Goal: Task Accomplishment & Management: Complete application form

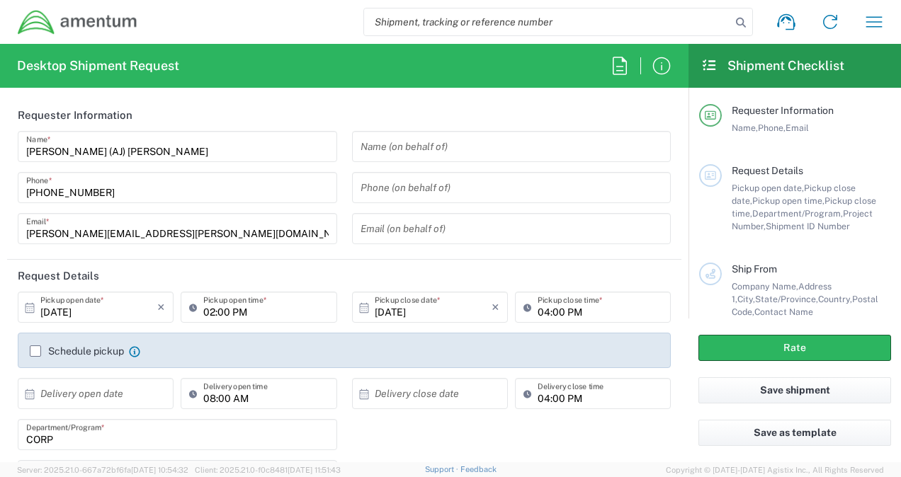
type input "[GEOGRAPHIC_DATA]"
type input "CORP"
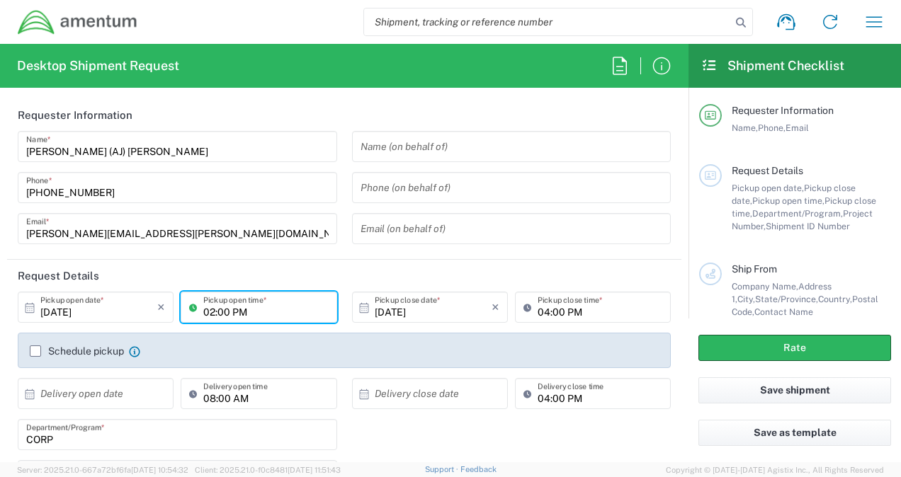
click at [212, 310] on input "02:00 PM" at bounding box center [265, 307] width 125 height 25
type input "04:00 PM"
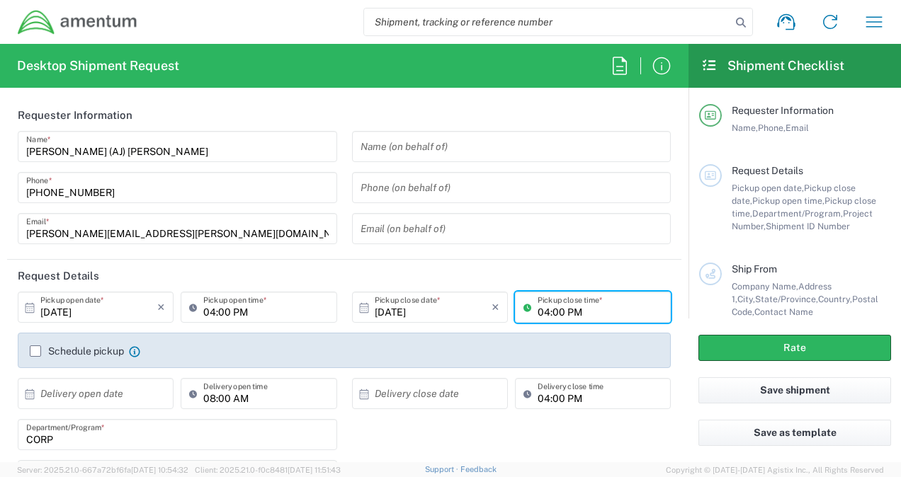
click at [541, 310] on input "04:00 PM" at bounding box center [600, 307] width 125 height 25
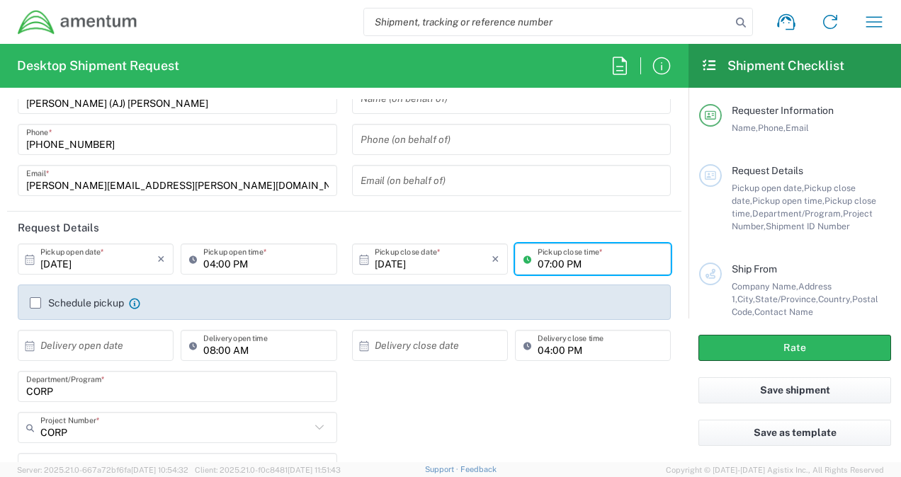
scroll to position [142, 0]
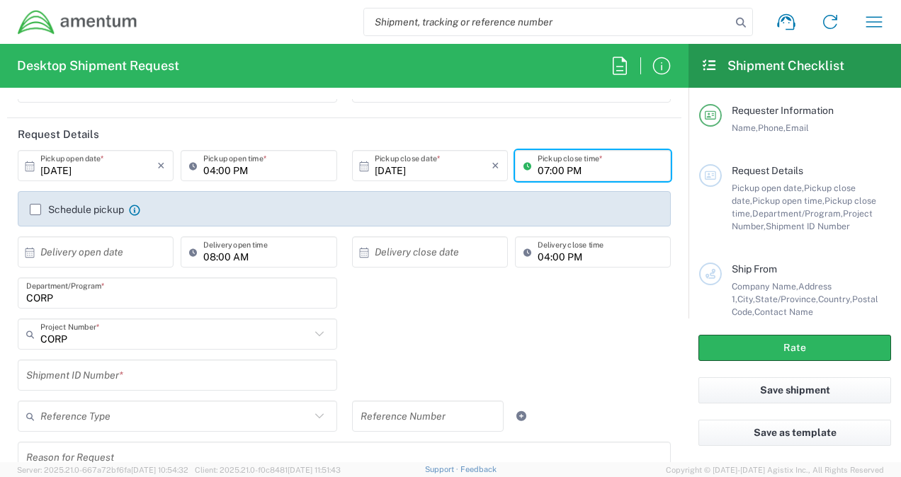
type input "07:00 PM"
click at [87, 303] on input "CORP" at bounding box center [177, 293] width 302 height 25
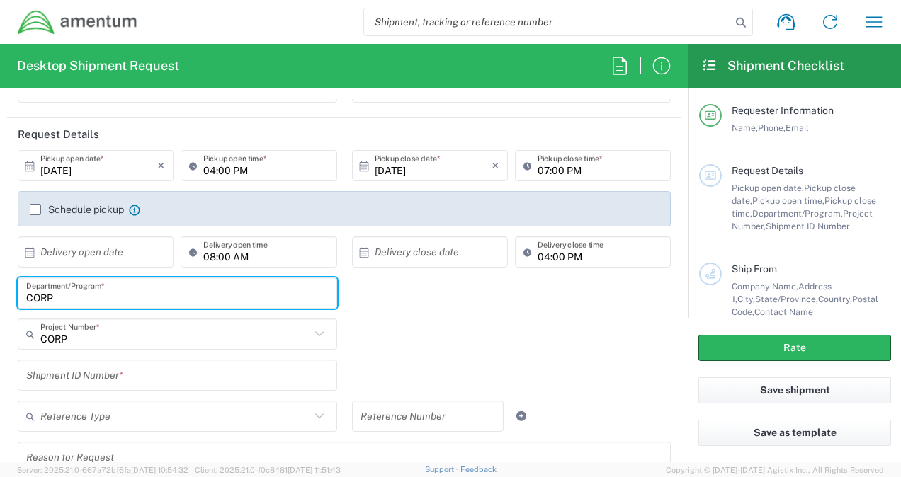
drag, startPoint x: 88, startPoint y: 300, endPoint x: -3, endPoint y: 297, distance: 90.7
click at [0, 297] on html "Shipment request Shipment tracking Shipment estimator Desktop shipment request …" at bounding box center [450, 238] width 901 height 477
type input "Corporate"
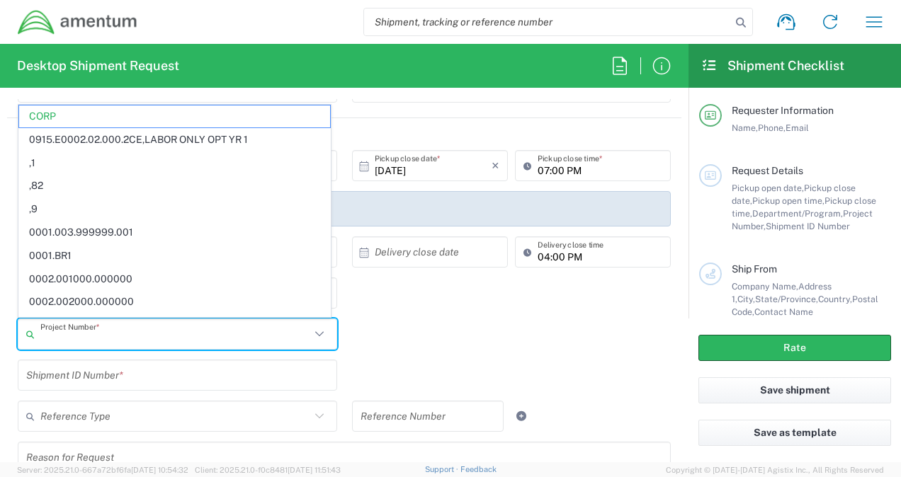
drag, startPoint x: 71, startPoint y: 341, endPoint x: 47, endPoint y: 341, distance: 23.4
click at [47, 341] on input "text" at bounding box center [175, 334] width 270 height 25
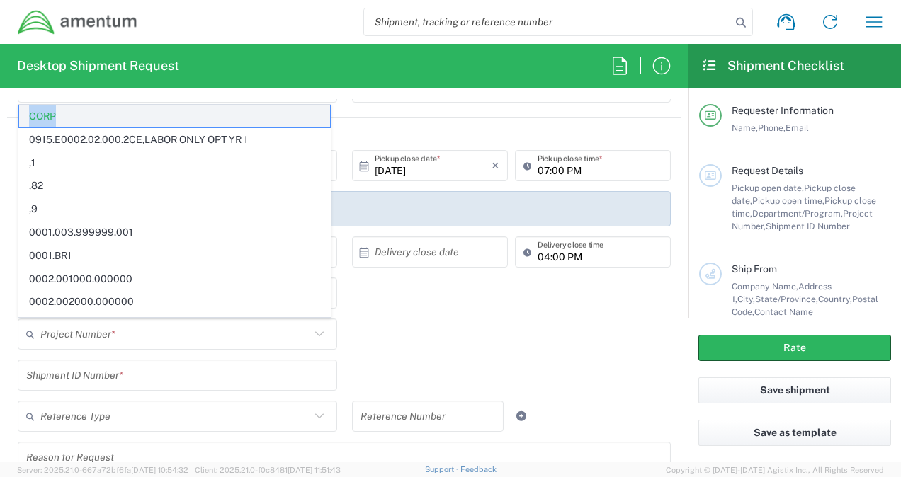
drag, startPoint x: 60, startPoint y: 113, endPoint x: 21, endPoint y: 115, distance: 39.7
click at [21, 115] on span "CORP" at bounding box center [174, 117] width 311 height 22
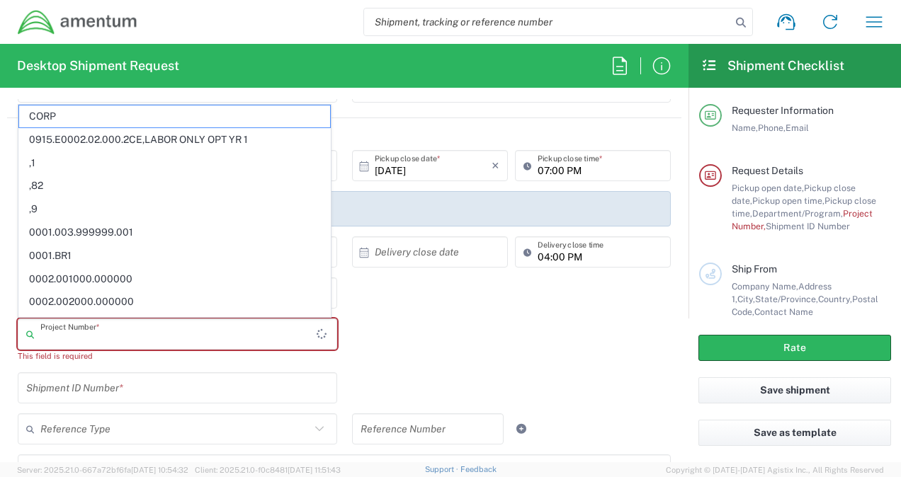
click at [119, 334] on input "text" at bounding box center [178, 334] width 276 height 25
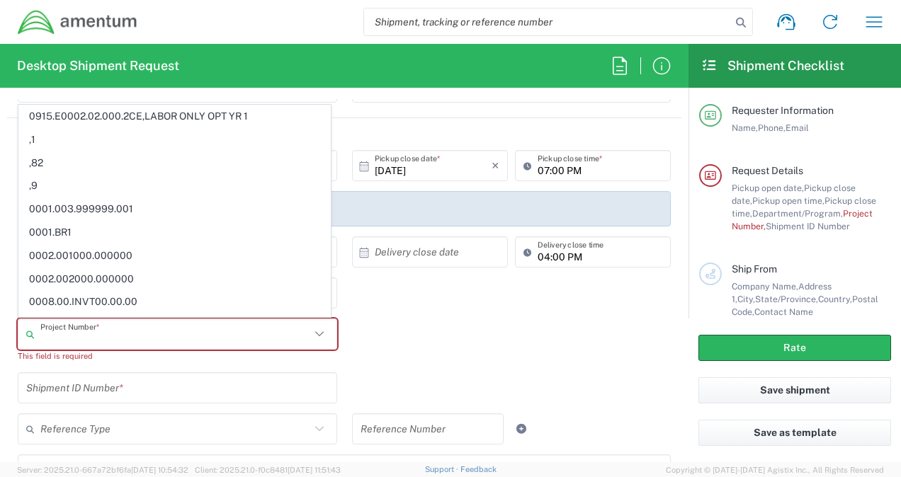
paste input "OVHD.100169.00000"
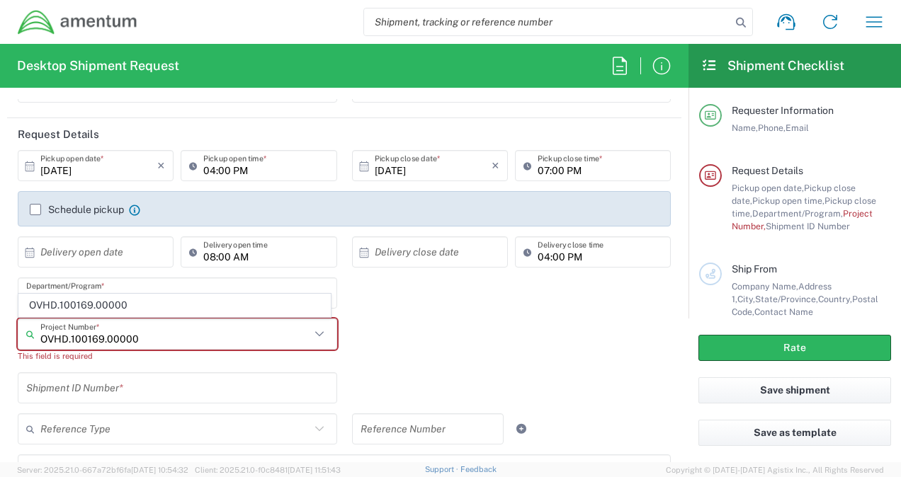
type input "OVHD.100169.00000"
click at [115, 303] on span "OVHD.100169.00000" at bounding box center [174, 306] width 311 height 22
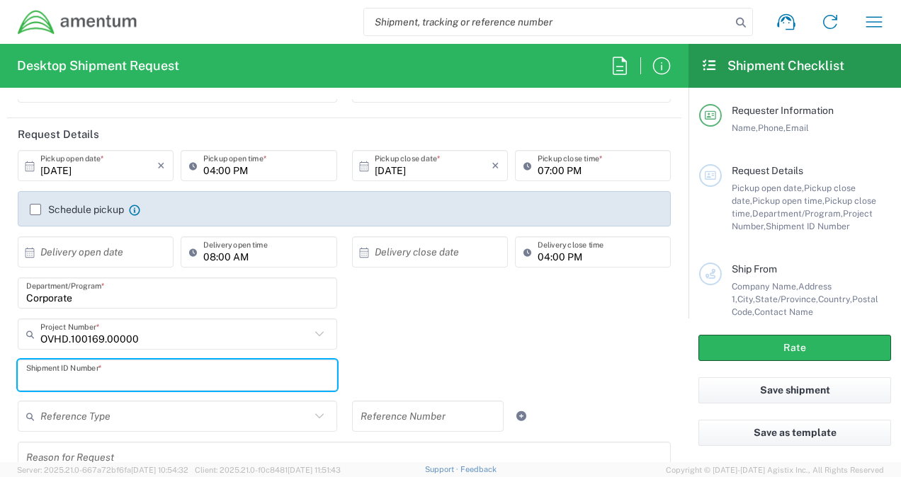
click at [120, 378] on input "text" at bounding box center [177, 375] width 302 height 25
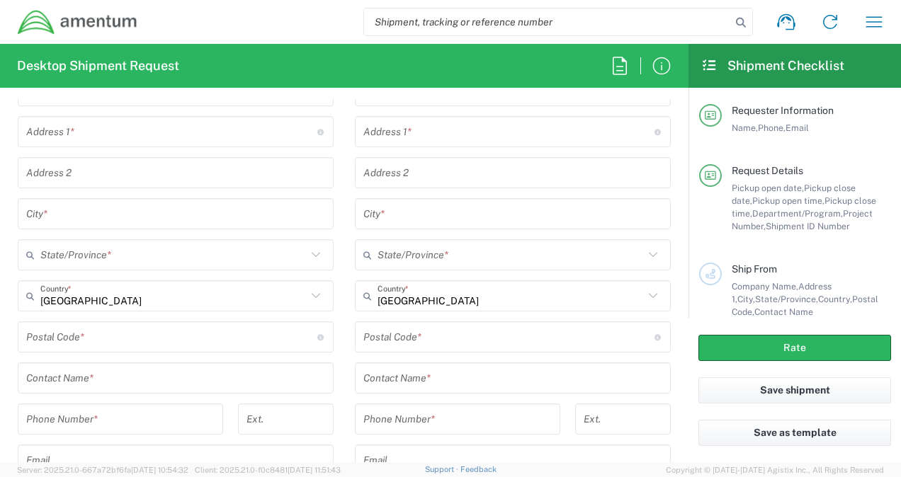
scroll to position [779, 0]
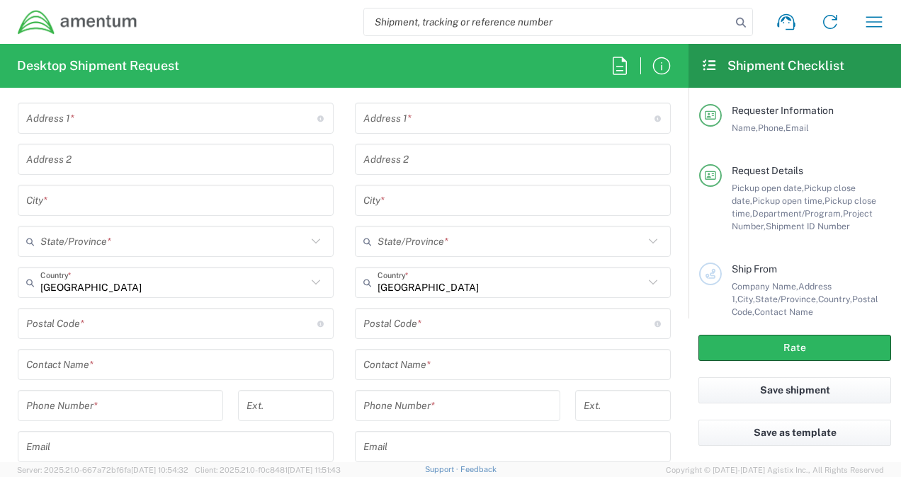
type input "1"
click at [110, 363] on input "text" at bounding box center [175, 365] width 299 height 25
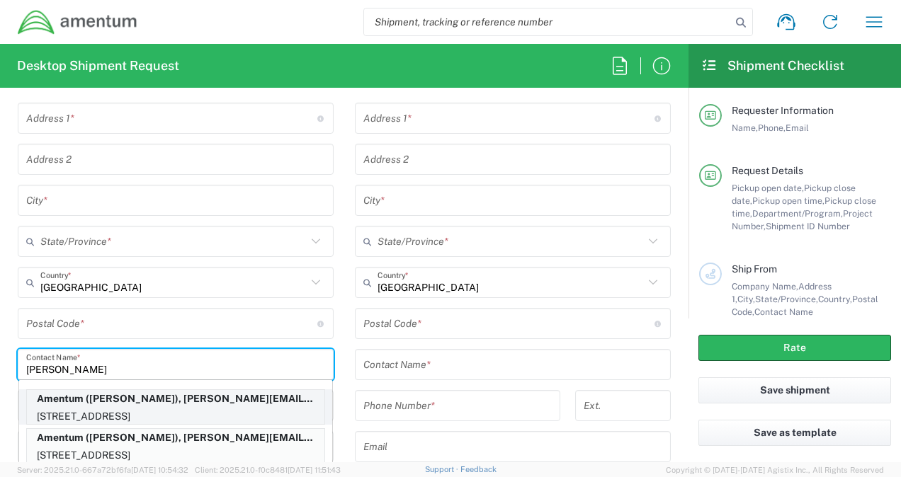
type input "[PERSON_NAME]"
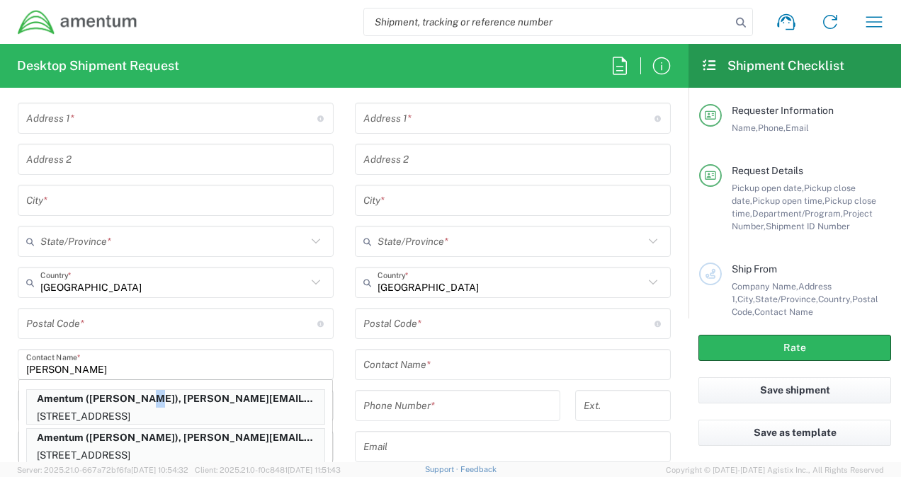
click at [139, 397] on p "Amentum ([PERSON_NAME]), [PERSON_NAME][EMAIL_ADDRESS][PERSON_NAME][DOMAIN_NAME]" at bounding box center [175, 399] width 297 height 18
type input "Amentum"
type input "[STREET_ADDRESS]"
type input "Suite 400"
type input "Chantilly"
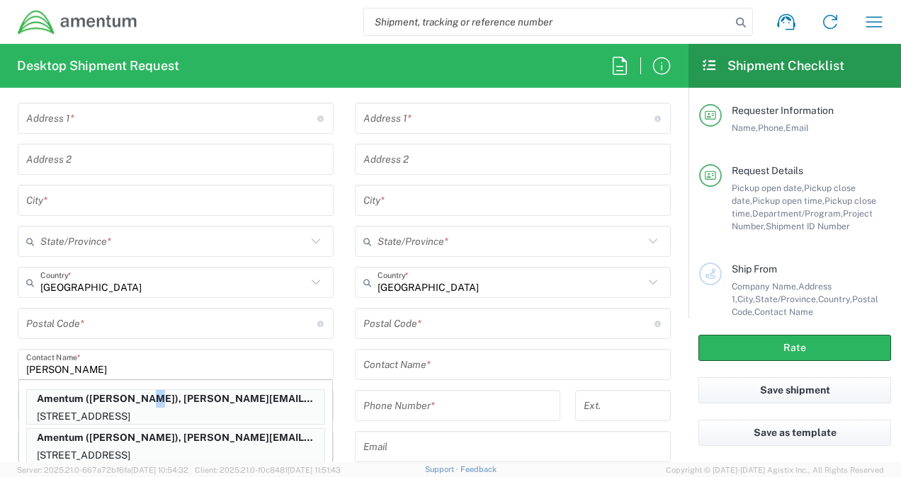
type input "[US_STATE]"
type input "20151"
type input "[PERSON_NAME]"
type input "[PHONE_NUMBER]"
type input "[PERSON_NAME][EMAIL_ADDRESS][PERSON_NAME][DOMAIN_NAME]"
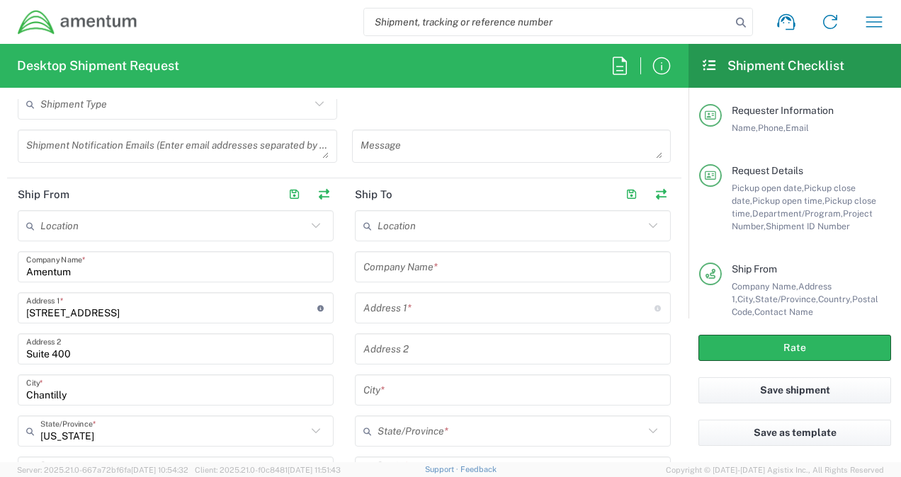
scroll to position [567, 0]
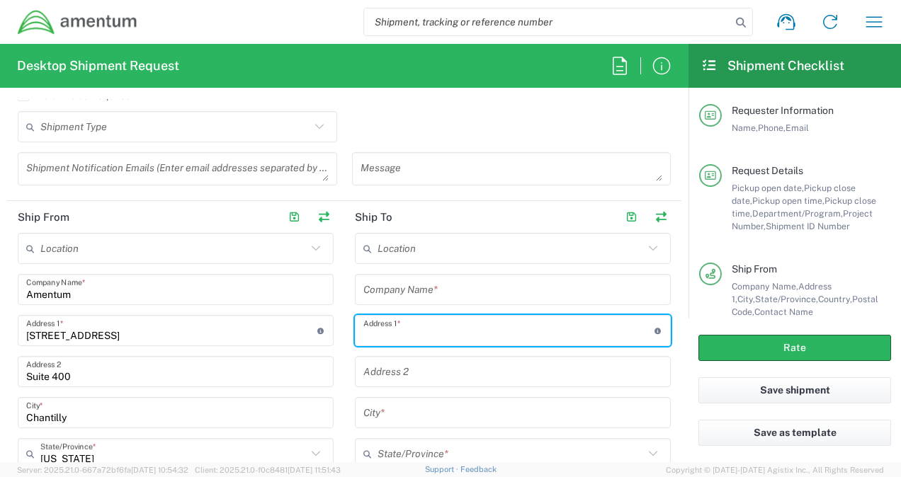
click at [436, 330] on input "text" at bounding box center [508, 331] width 291 height 25
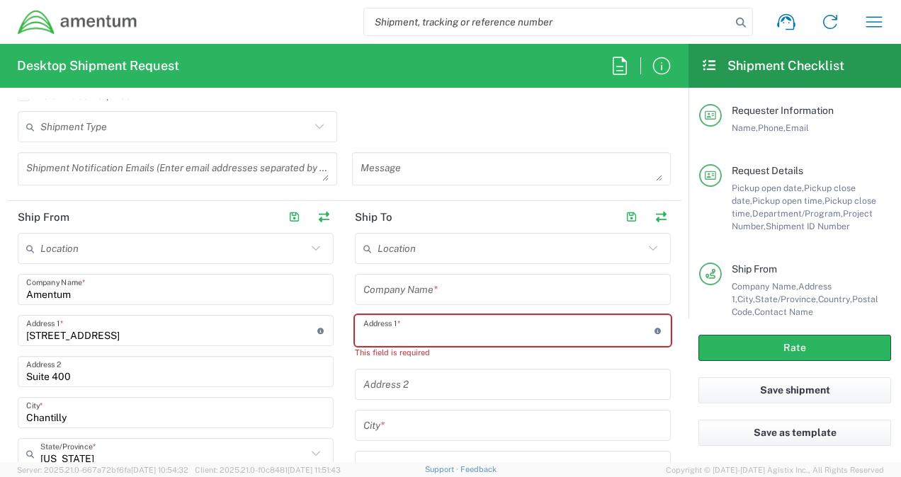
paste input "1377 Blue Grouse Way"
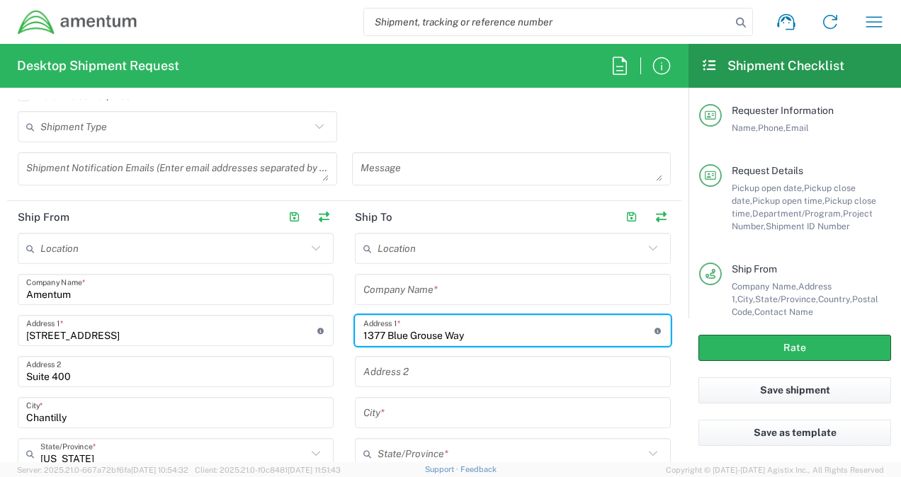
type input "1377 Blue Grouse Way"
click at [397, 414] on input "text" at bounding box center [512, 413] width 299 height 25
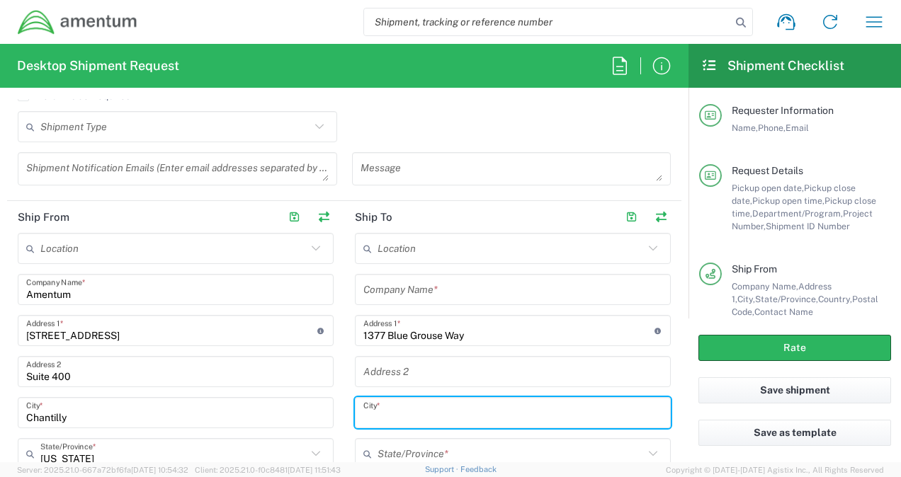
paste input "[GEOGRAPHIC_DATA]"
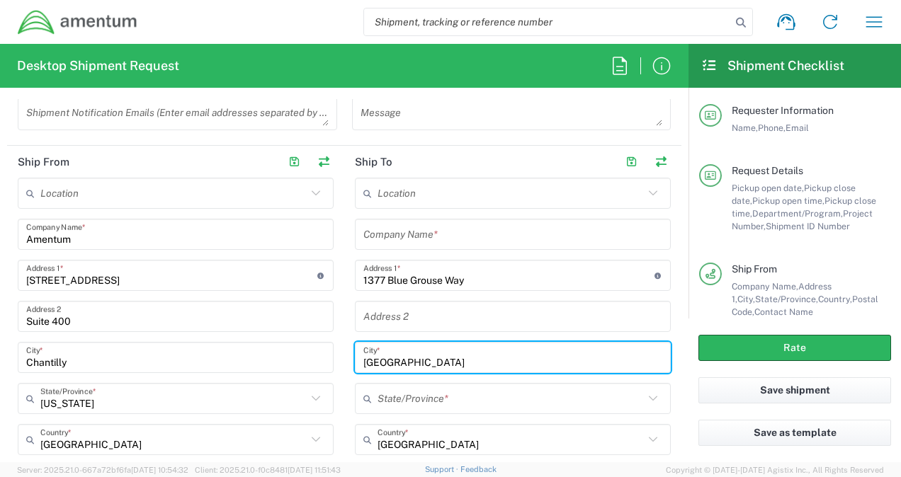
scroll to position [708, 0]
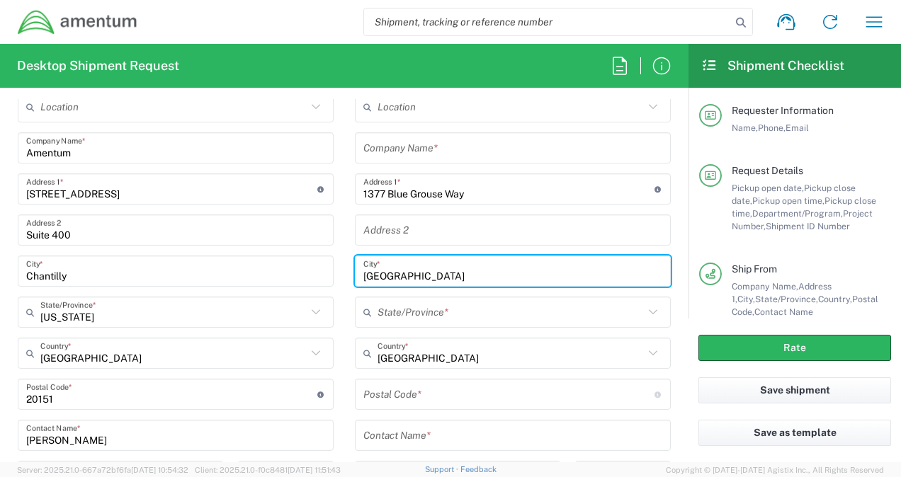
type input "[GEOGRAPHIC_DATA]"
click at [404, 307] on input "text" at bounding box center [511, 312] width 266 height 25
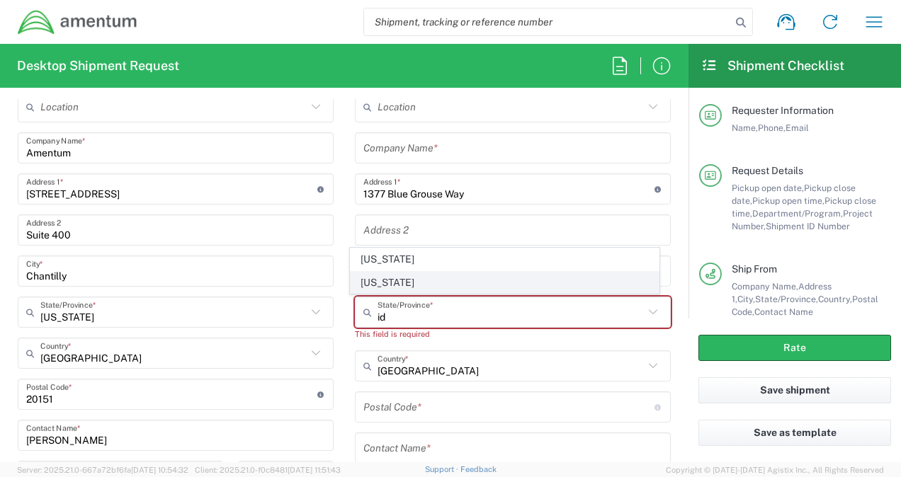
click at [380, 282] on span "[US_STATE]" at bounding box center [504, 283] width 307 height 22
type input "[US_STATE]"
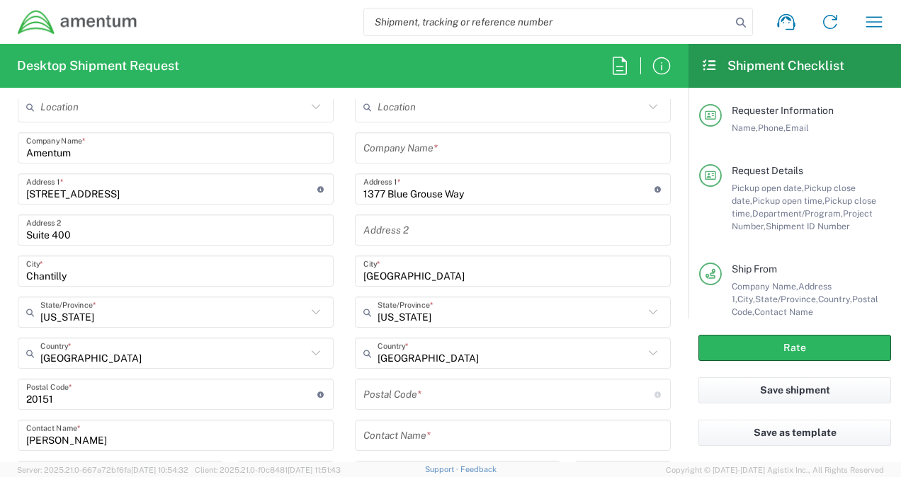
click at [386, 394] on input "undefined" at bounding box center [508, 394] width 291 height 25
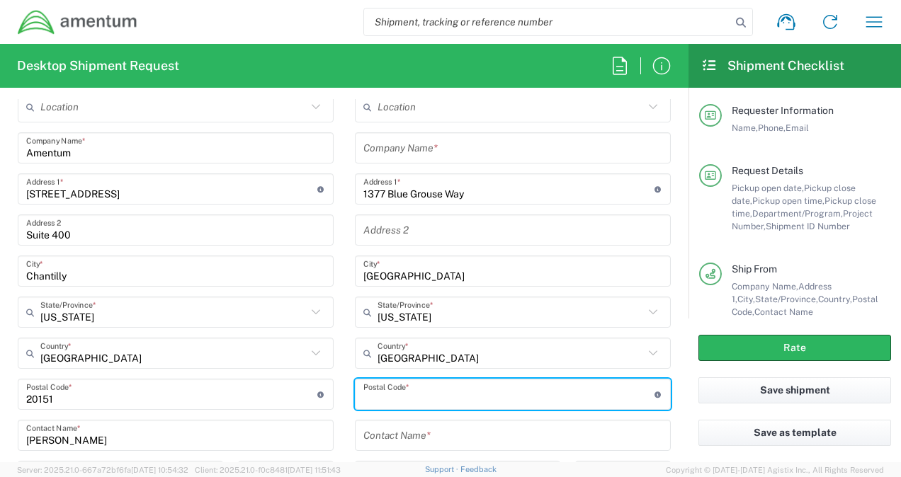
paste input "83301"
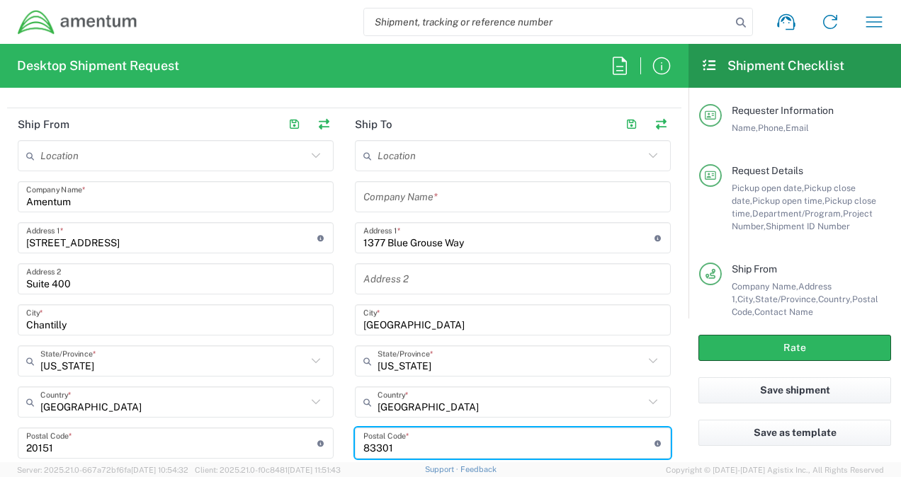
scroll to position [637, 0]
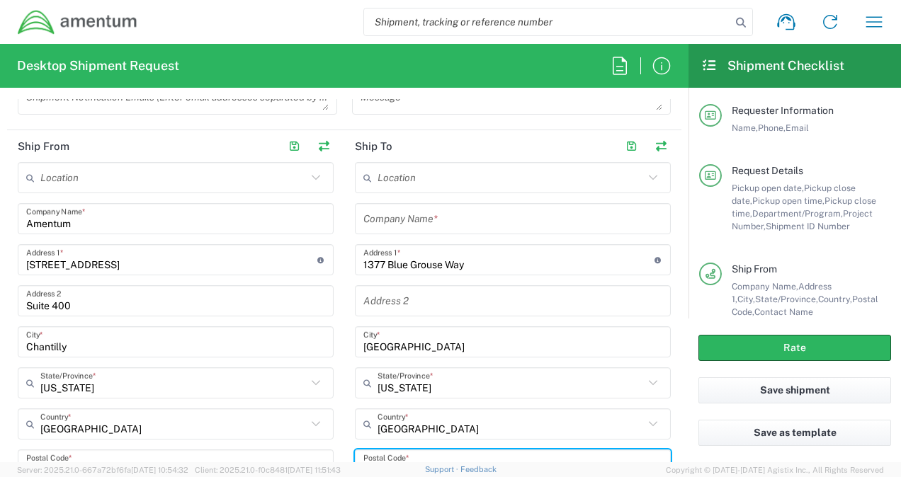
type input "83301"
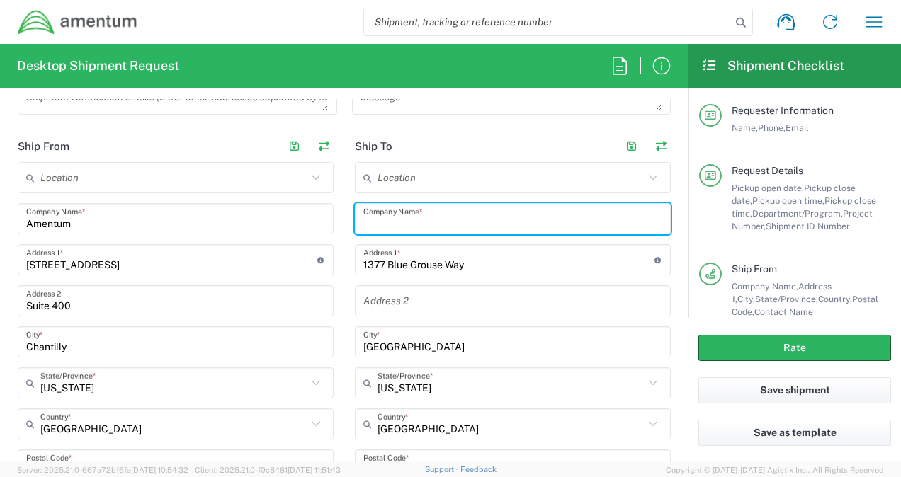
click at [399, 225] on input "text" at bounding box center [512, 219] width 299 height 25
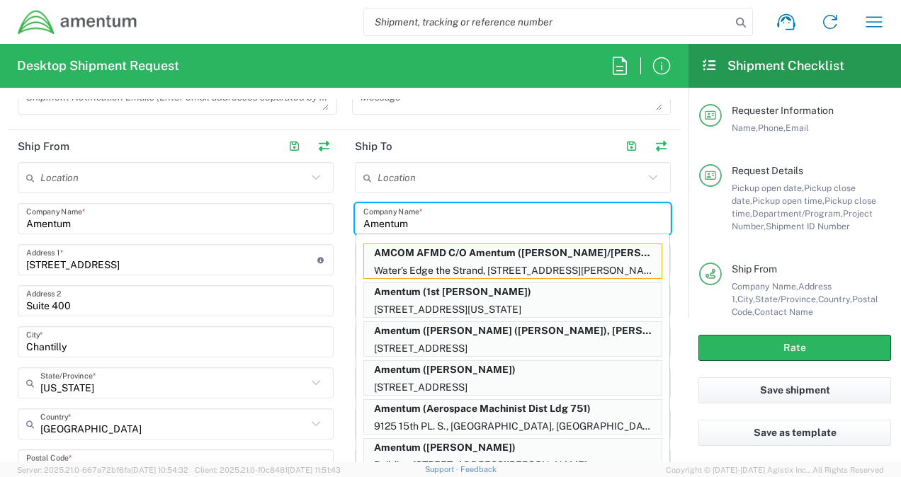
type input "Amentum"
click at [329, 309] on main "Location [PHONE_NUMBER] [PHONE_NUMBER] [PHONE_NUMBER] [PHONE_NUMBER] [PHONE_NUM…" at bounding box center [175, 420] width 337 height 516
click at [469, 176] on input "text" at bounding box center [511, 178] width 266 height 25
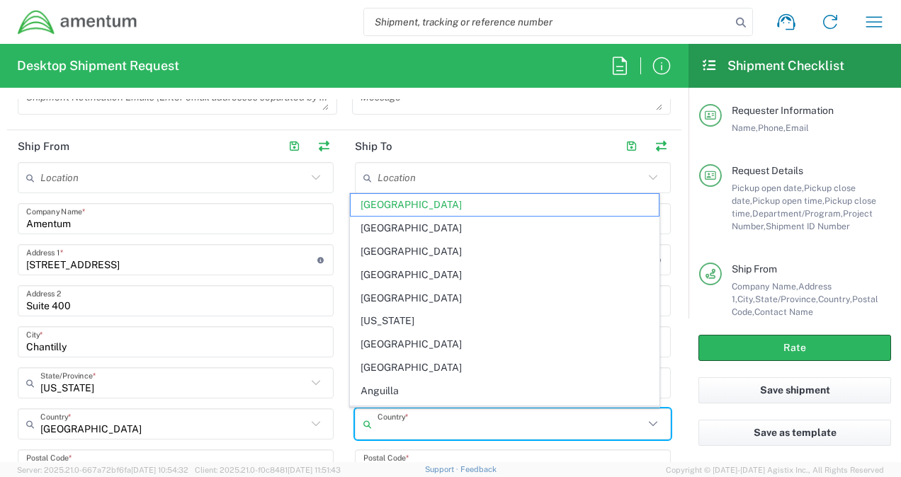
click at [450, 431] on input "text" at bounding box center [511, 424] width 266 height 25
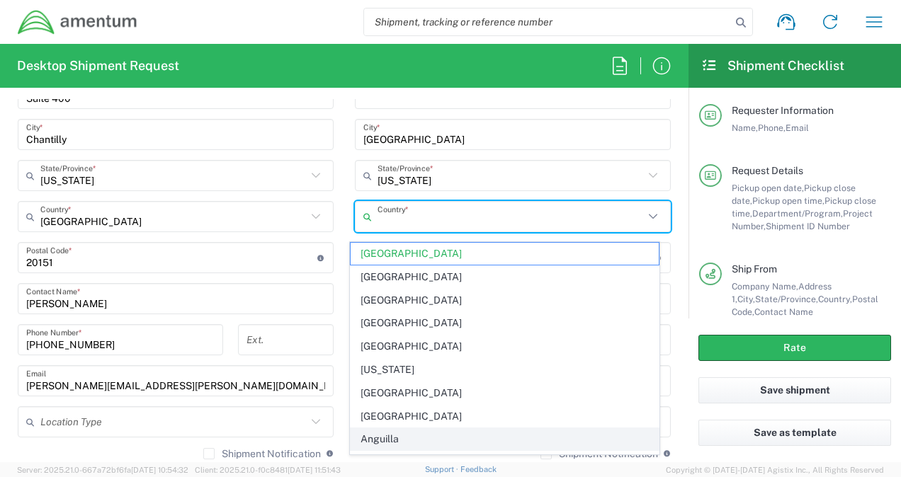
scroll to position [850, 0]
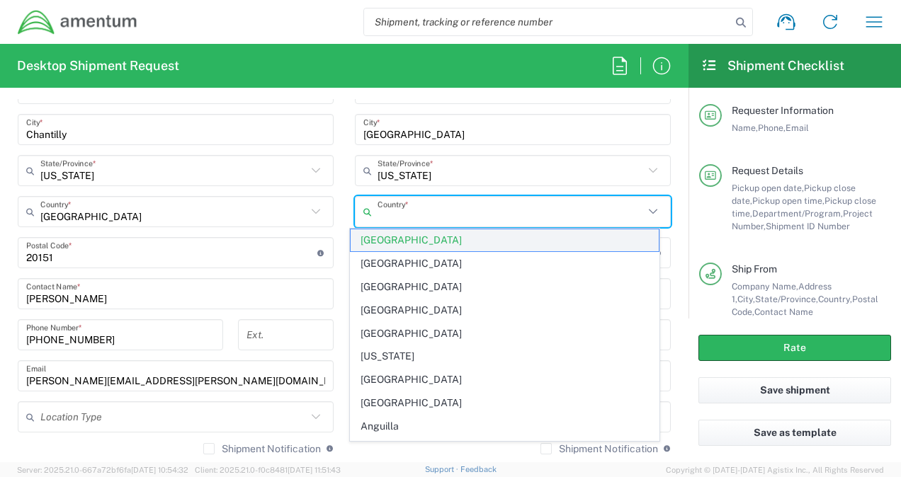
click at [385, 237] on span "[GEOGRAPHIC_DATA]" at bounding box center [504, 240] width 307 height 22
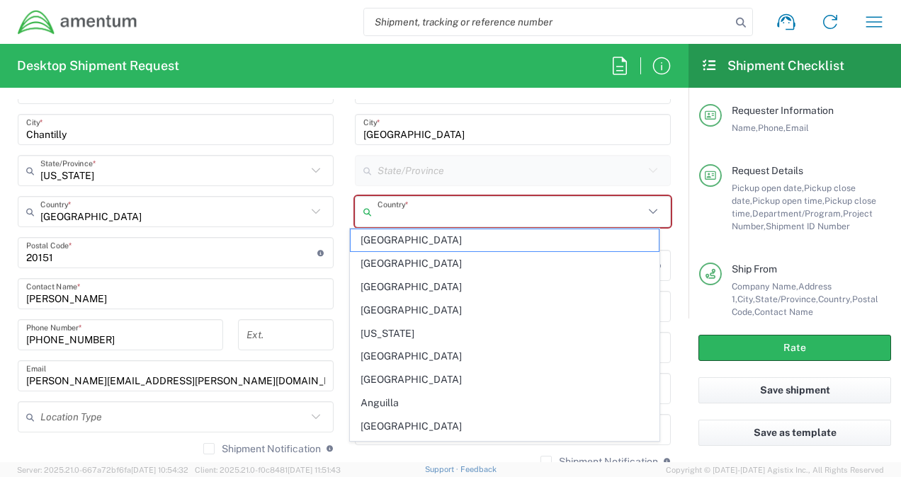
click at [412, 214] on input "text" at bounding box center [511, 212] width 266 height 25
type input "[GEOGRAPHIC_DATA]"
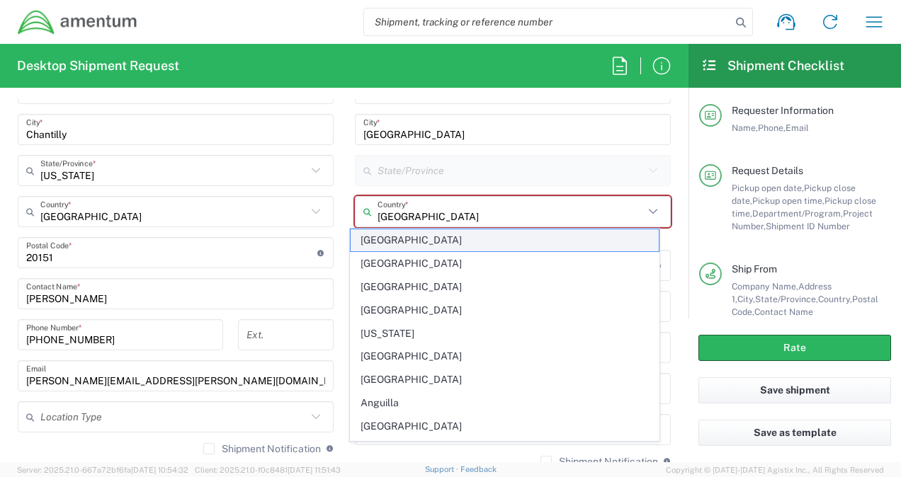
type input "[PHONE_NUMBER]"
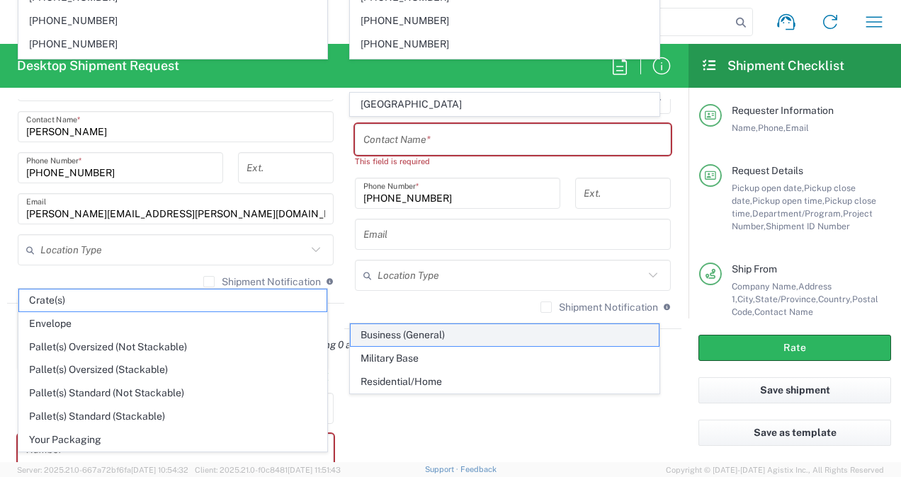
scroll to position [907, 0]
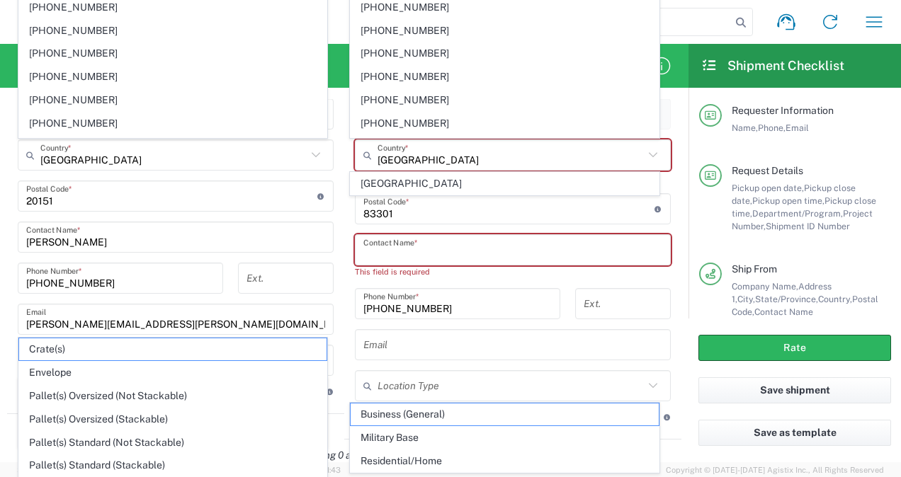
paste input "[PERSON_NAME]"
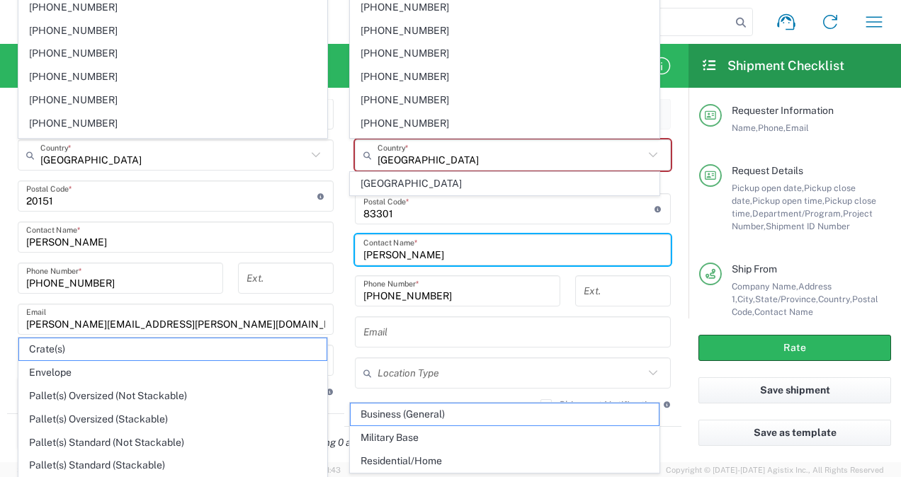
type input "[PERSON_NAME]"
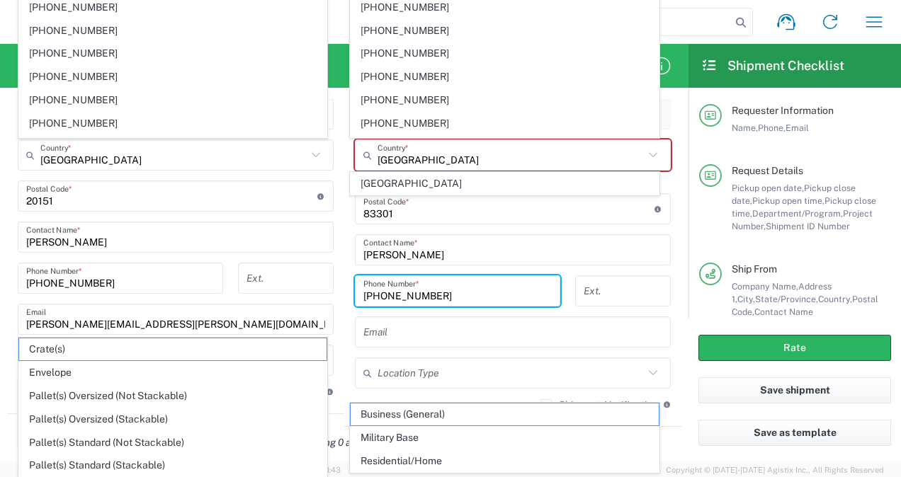
drag, startPoint x: 435, startPoint y: 293, endPoint x: 346, endPoint y: 293, distance: 88.5
click at [348, 293] on div "[PHONE_NUMBER] Phone Number *" at bounding box center [458, 296] width 220 height 41
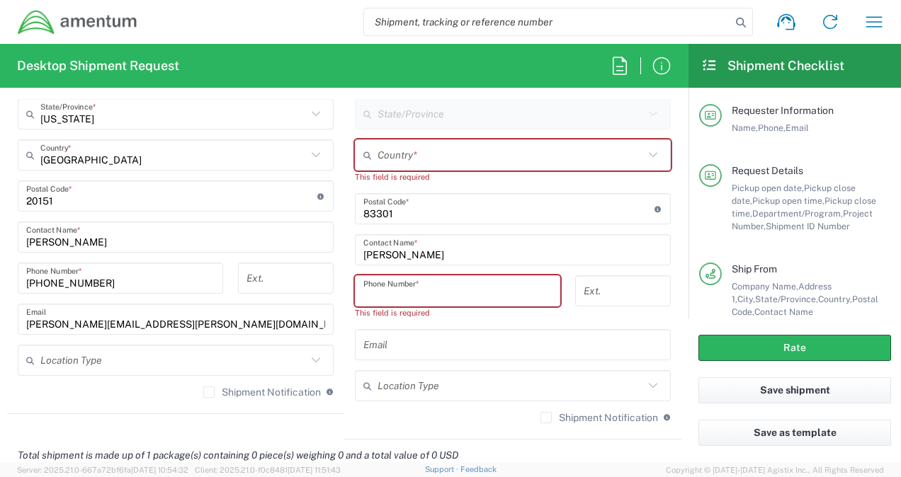
drag, startPoint x: 360, startPoint y: 293, endPoint x: 358, endPoint y: 310, distance: 17.1
drag, startPoint x: 358, startPoint y: 310, endPoint x: 358, endPoint y: 291, distance: 18.4
click at [358, 291] on div "Phone Number *" at bounding box center [457, 291] width 205 height 31
paste input "[PHONE_NUMBER]"
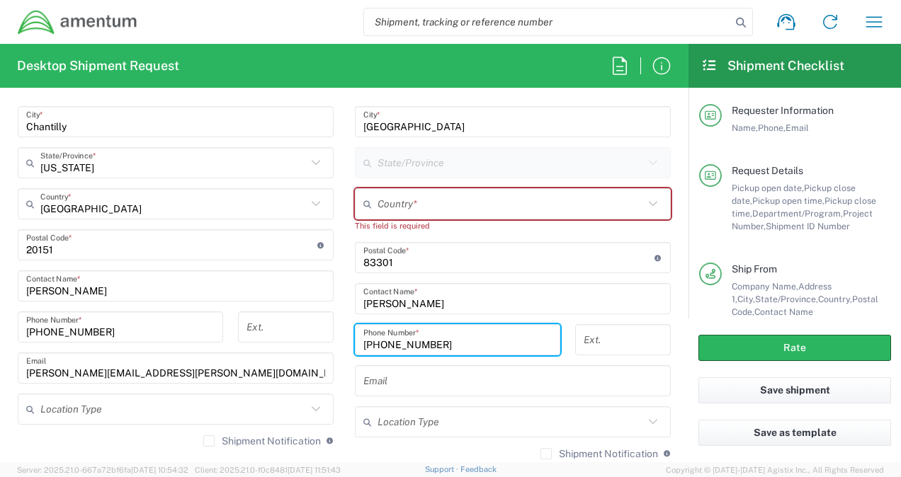
scroll to position [836, 0]
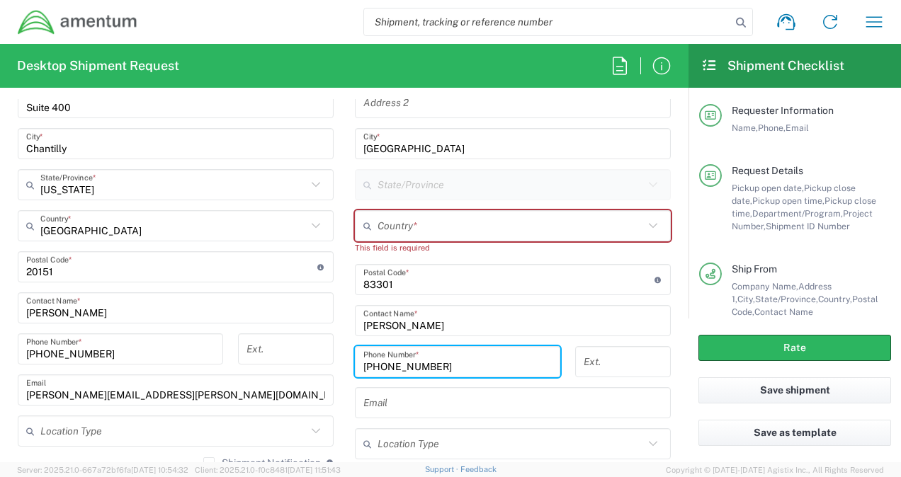
type input "[PHONE_NUMBER]"
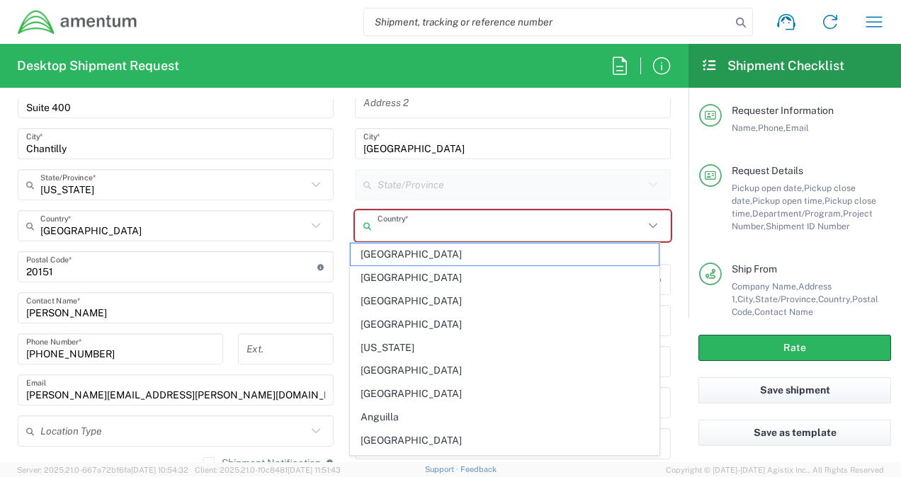
click at [407, 228] on input "text" at bounding box center [511, 226] width 266 height 25
type input "u"
type input "U"
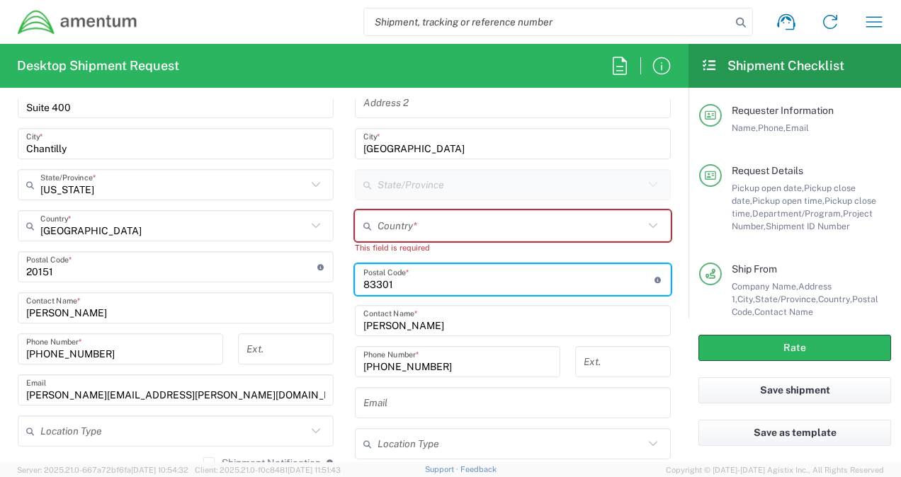
click at [402, 229] on input "text" at bounding box center [511, 226] width 266 height 25
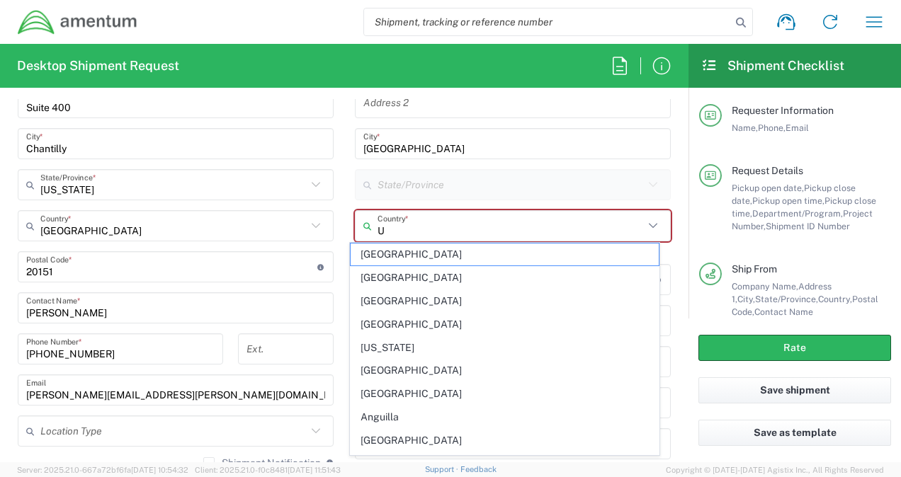
click at [396, 227] on input "U" at bounding box center [511, 226] width 266 height 25
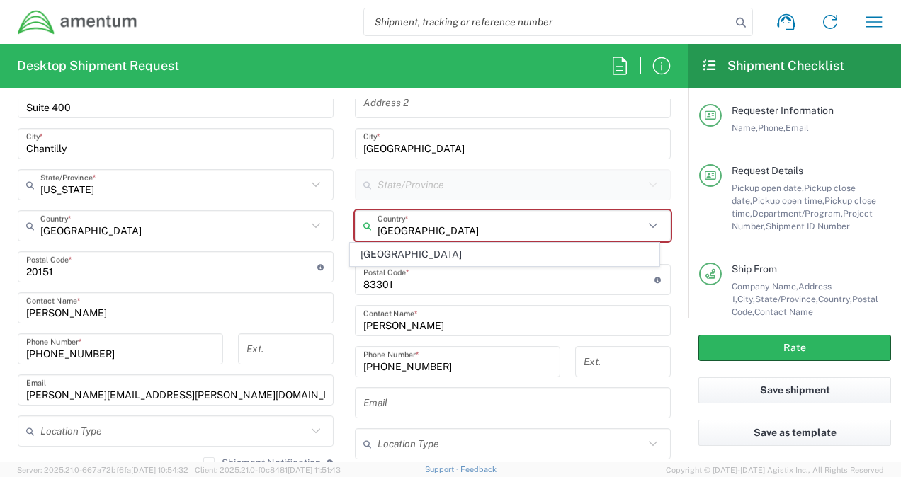
type input "[GEOGRAPHIC_DATA]"
drag, startPoint x: 427, startPoint y: 157, endPoint x: 426, endPoint y: 164, distance: 7.9
click at [426, 157] on div "Location [PHONE_NUMBER] [PHONE_NUMBER] [PHONE_NUMBER] [PHONE_NUMBER] [PHONE_NUM…" at bounding box center [513, 228] width 316 height 528
click at [459, 208] on div "Location [PHONE_NUMBER] [PHONE_NUMBER] [PHONE_NUMBER] [PHONE_NUMBER] [PHONE_NUM…" at bounding box center [513, 228] width 316 height 528
click at [456, 246] on div "This field is required" at bounding box center [513, 248] width 316 height 13
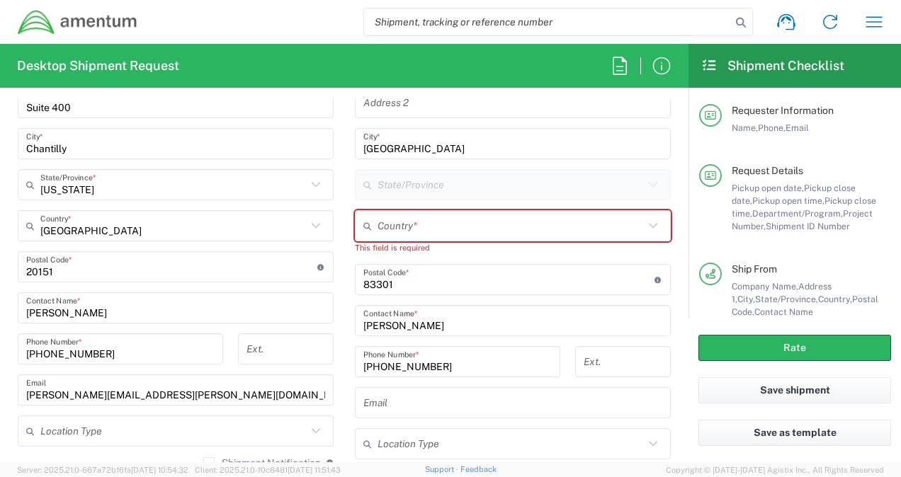
click at [644, 223] on icon at bounding box center [653, 226] width 18 height 18
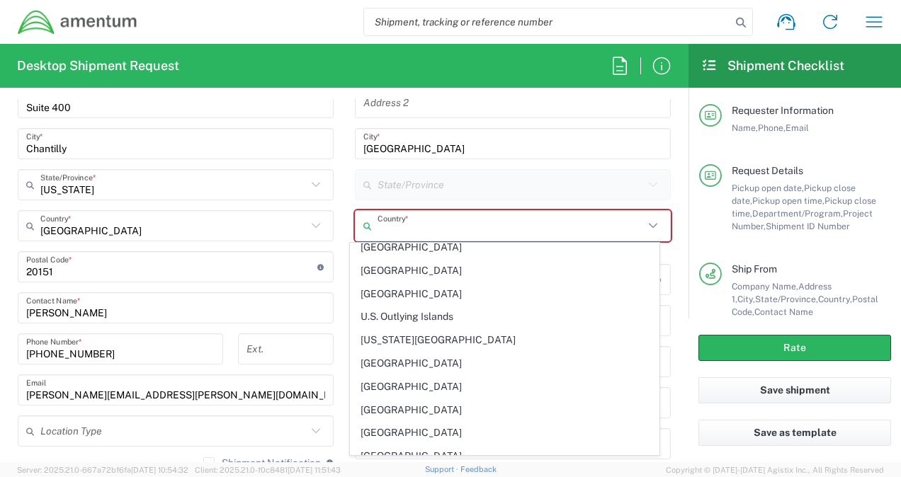
scroll to position [5242, 0]
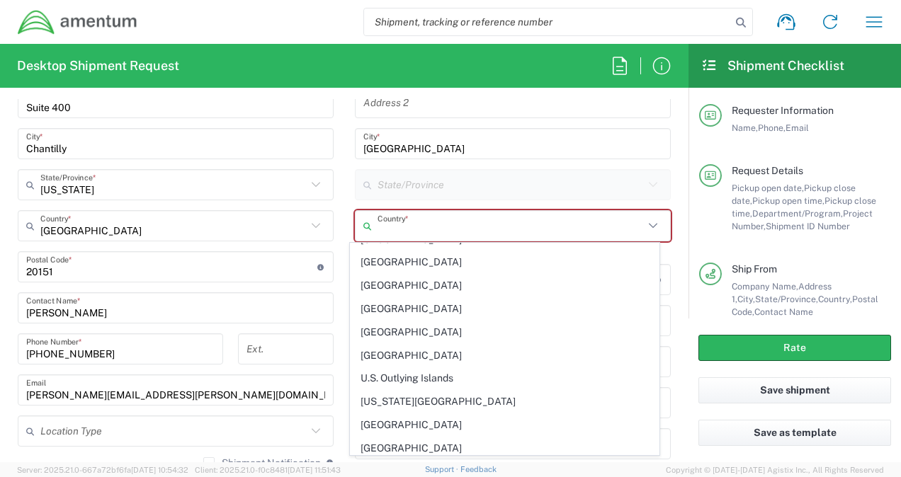
type input "[GEOGRAPHIC_DATA]"
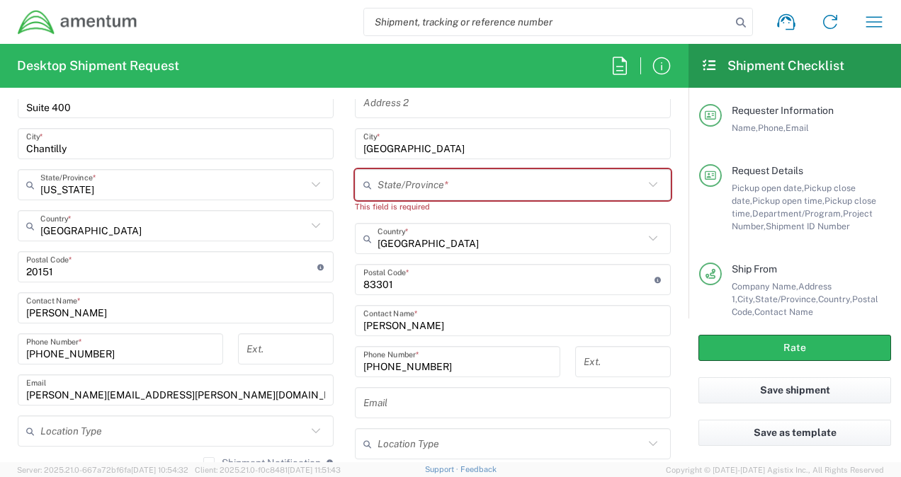
click at [438, 183] on input "text" at bounding box center [511, 185] width 266 height 25
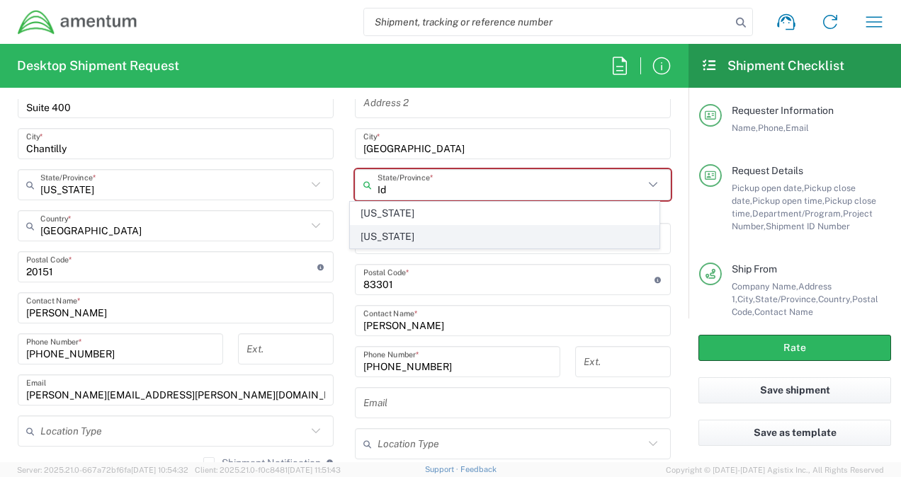
click at [388, 235] on span "[US_STATE]" at bounding box center [504, 237] width 307 height 22
type input "[US_STATE]"
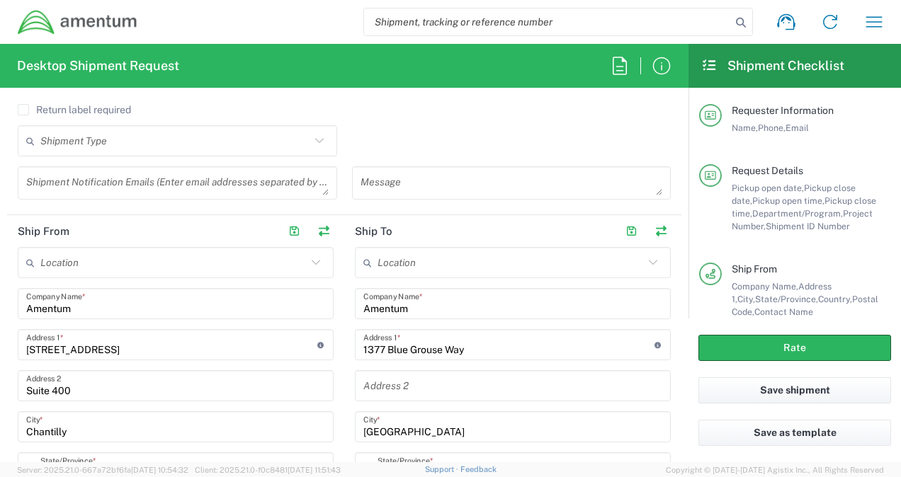
scroll to position [482, 0]
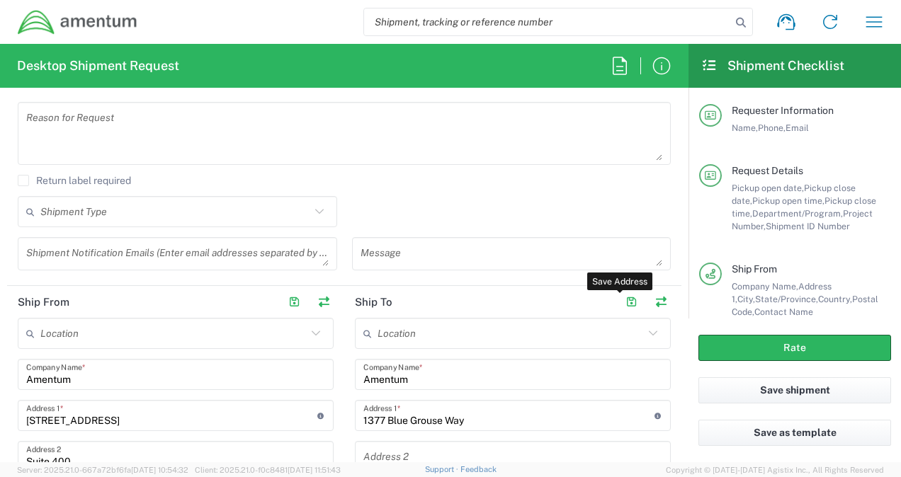
drag, startPoint x: 618, startPoint y: 299, endPoint x: 597, endPoint y: 310, distance: 23.1
click at [621, 299] on button "button" at bounding box center [631, 303] width 20 height 20
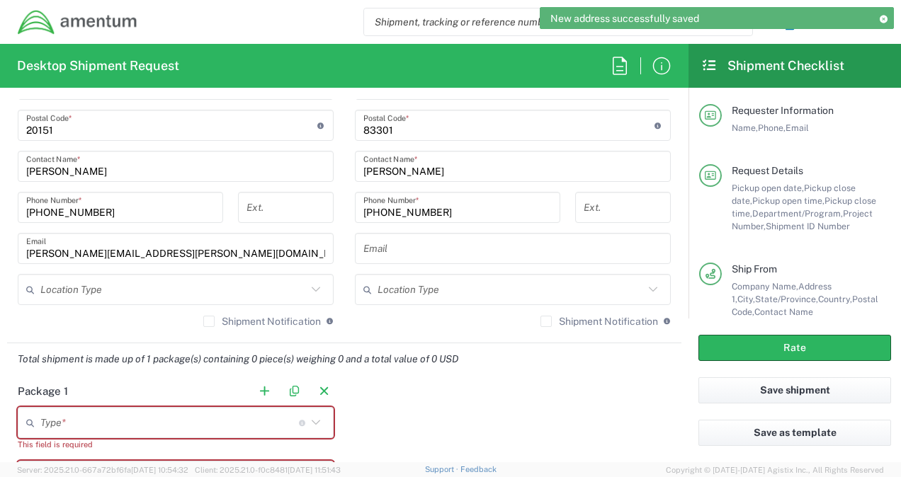
scroll to position [1119, 0]
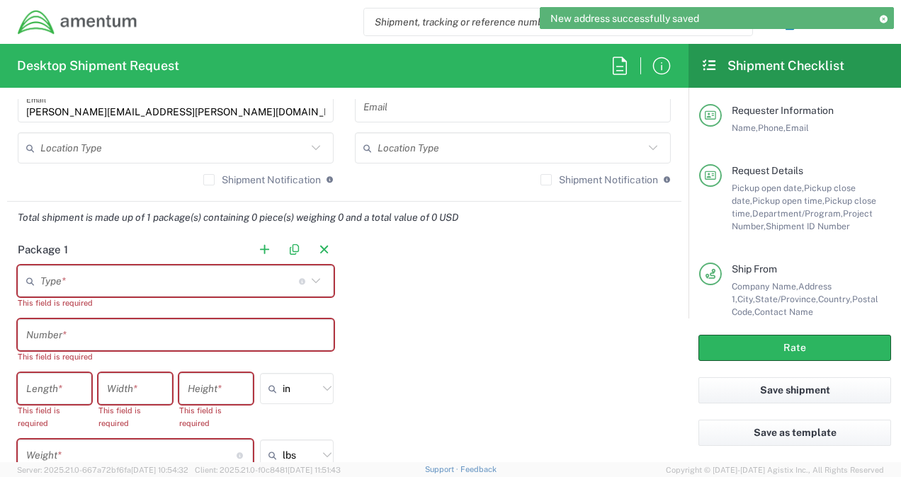
click at [181, 278] on input "text" at bounding box center [169, 281] width 259 height 25
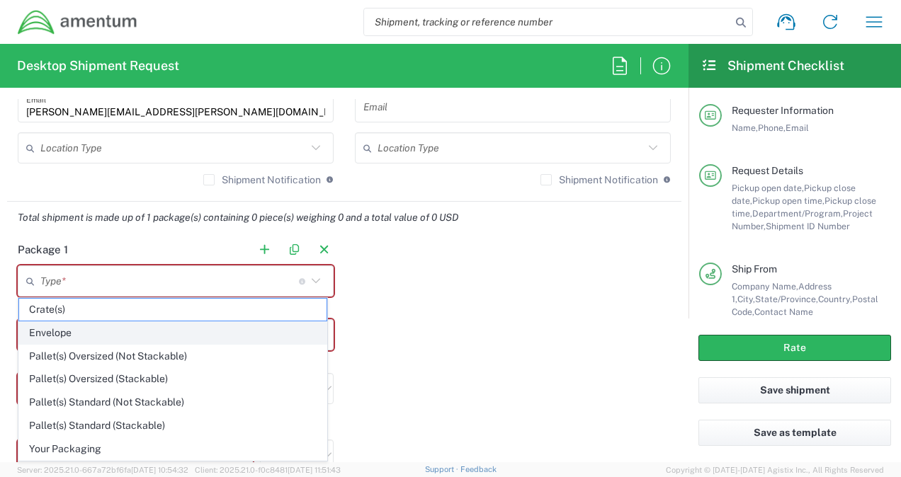
click at [156, 331] on span "Envelope" at bounding box center [172, 333] width 307 height 22
type input "Envelope"
type input "1"
type input "9.5"
type input "12.5"
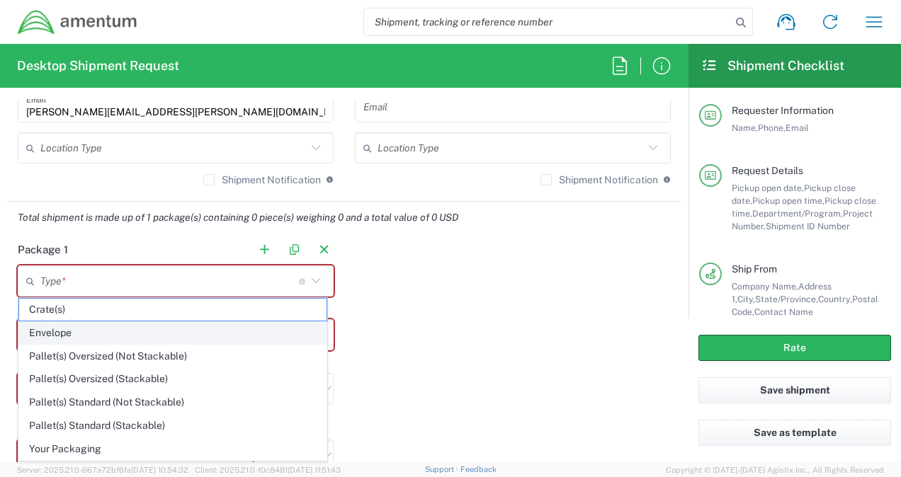
type input "0.25"
type input "1"
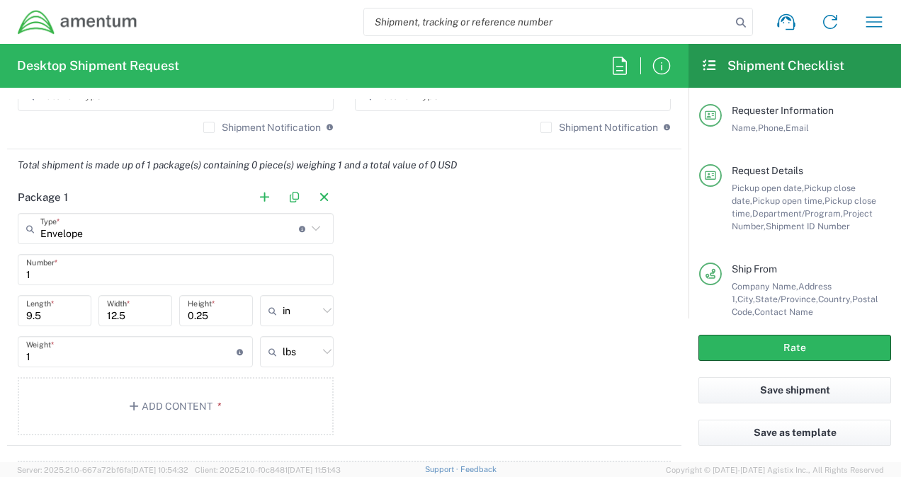
scroll to position [1261, 0]
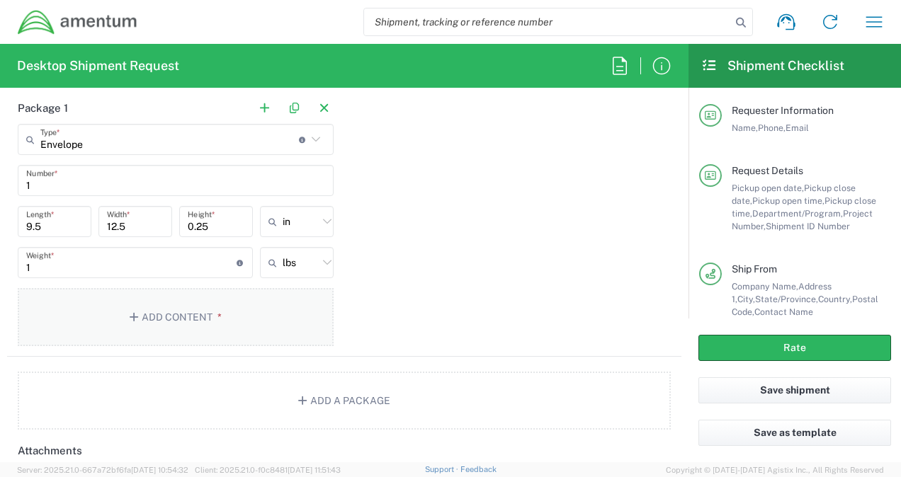
click at [199, 310] on button "Add Content *" at bounding box center [176, 317] width 316 height 58
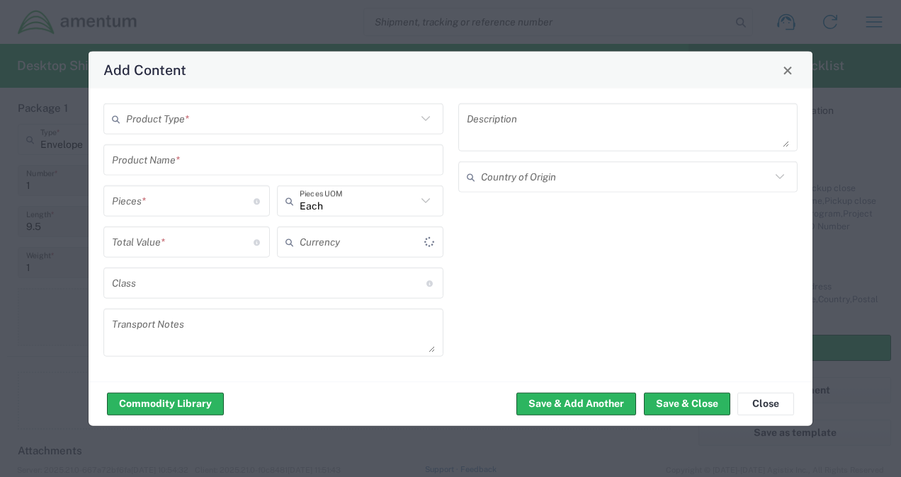
type input "US Dollar"
click at [687, 402] on button "Save & Close" at bounding box center [687, 403] width 86 height 23
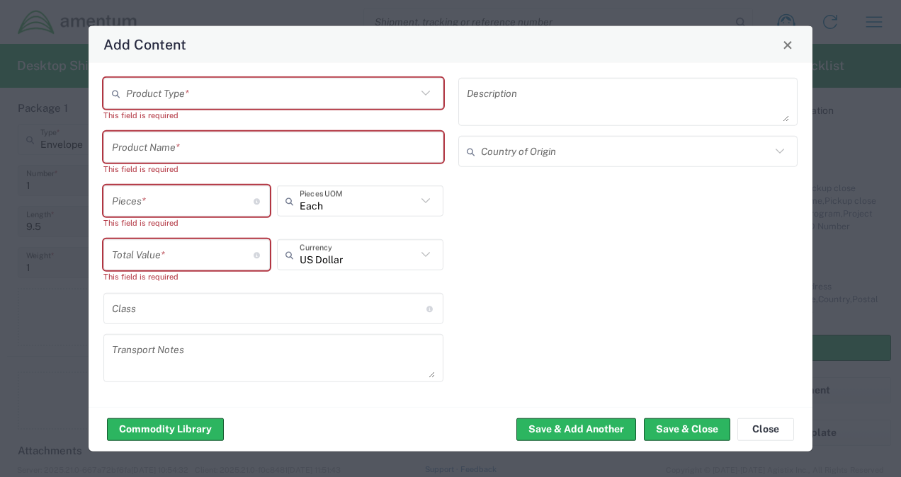
click at [425, 90] on icon at bounding box center [425, 93] width 18 height 18
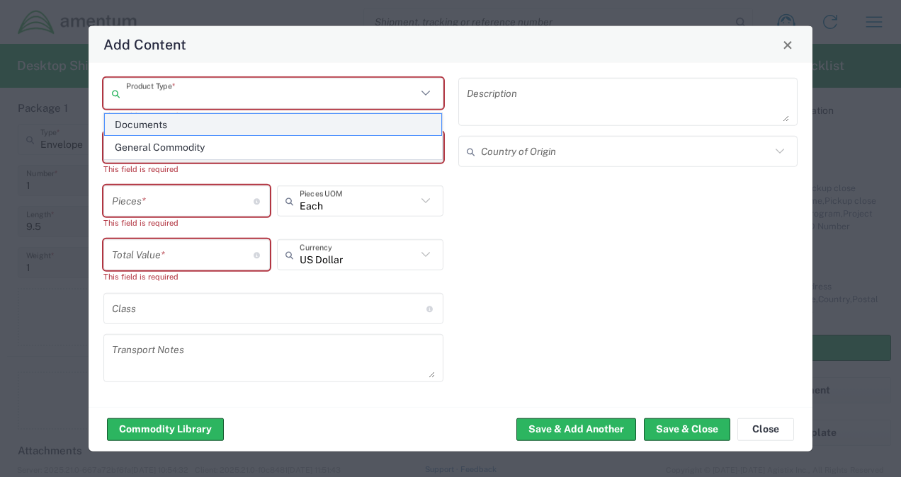
click at [334, 116] on span "Documents" at bounding box center [273, 125] width 337 height 22
type input "Documents"
type input "1"
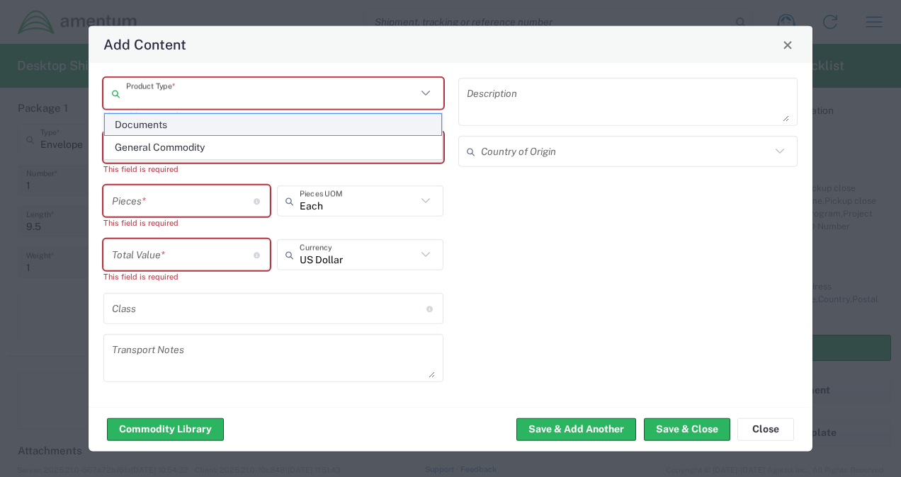
type textarea "Documents"
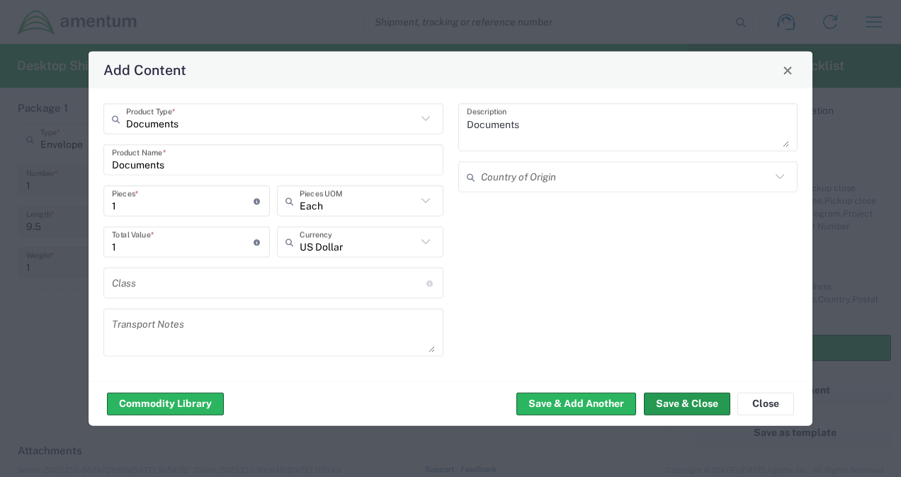
click at [704, 404] on button "Save & Close" at bounding box center [687, 403] width 86 height 23
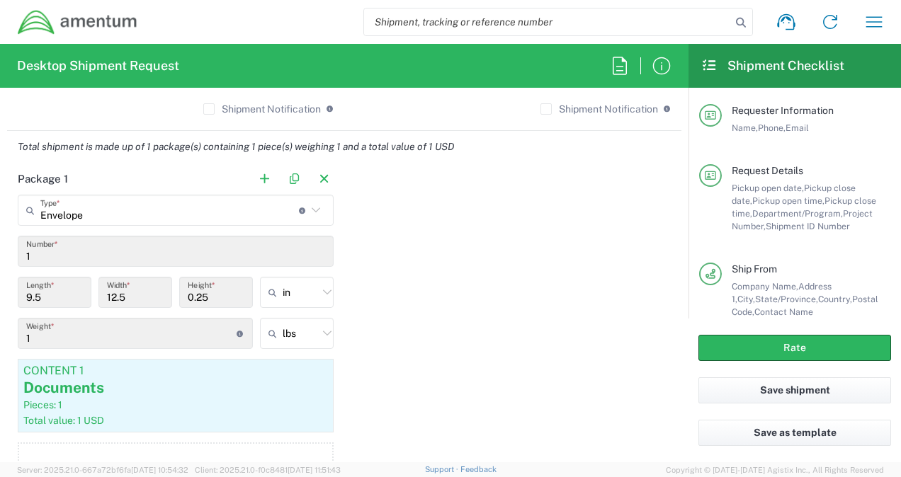
scroll to position [1119, 0]
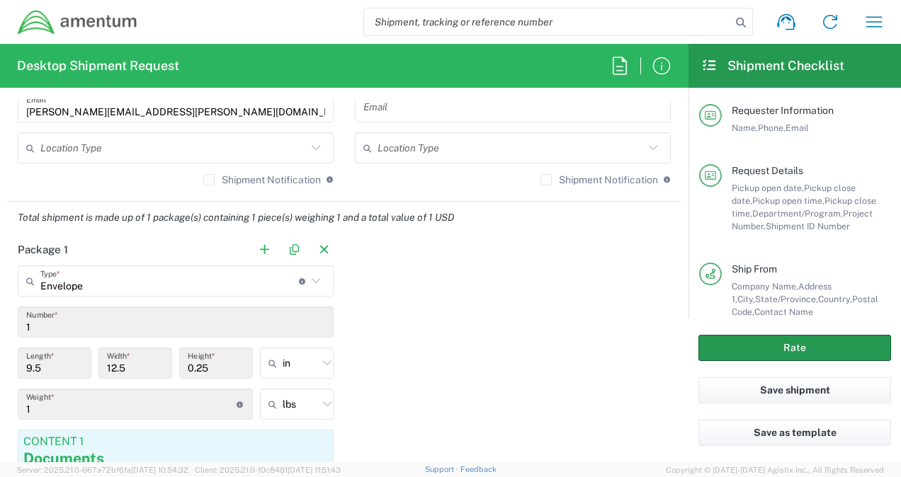
click at [734, 347] on button "Rate" at bounding box center [794, 348] width 193 height 26
type input "CORP"
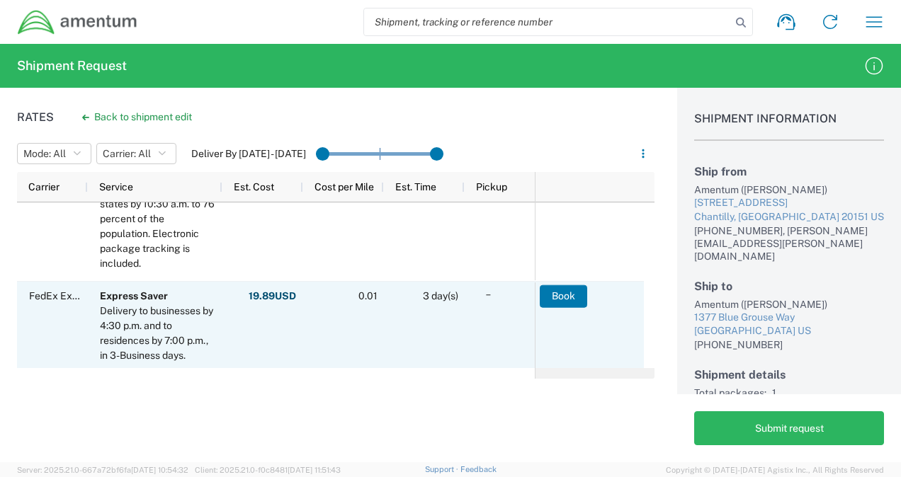
scroll to position [212, 0]
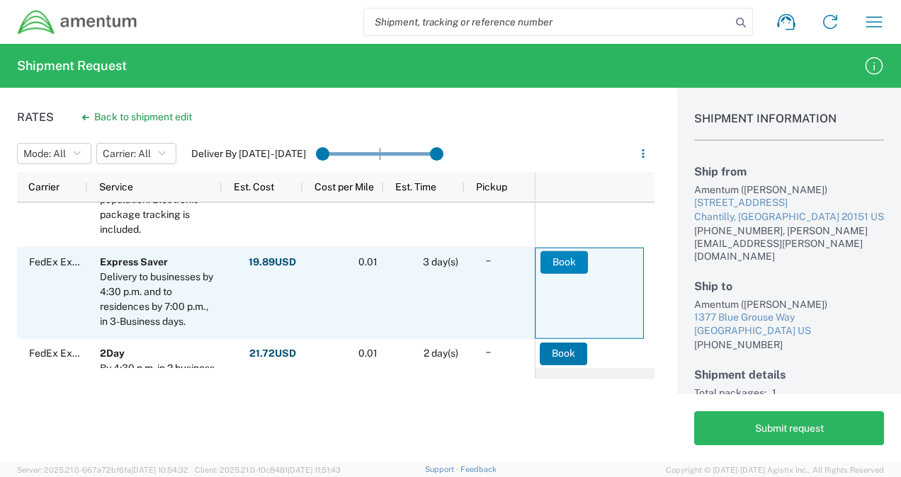
click at [568, 263] on button "Book" at bounding box center [563, 262] width 47 height 23
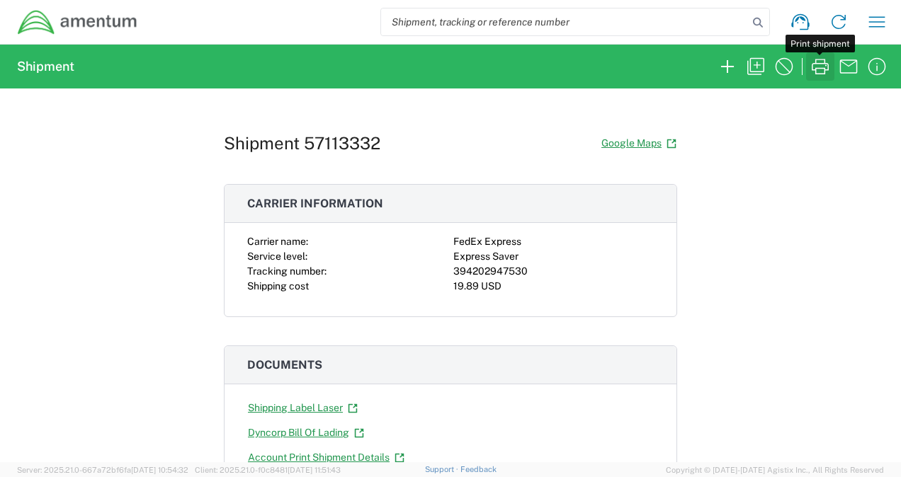
click at [820, 67] on icon "button" at bounding box center [820, 66] width 23 height 23
